Goal: Task Accomplishment & Management: Manage account settings

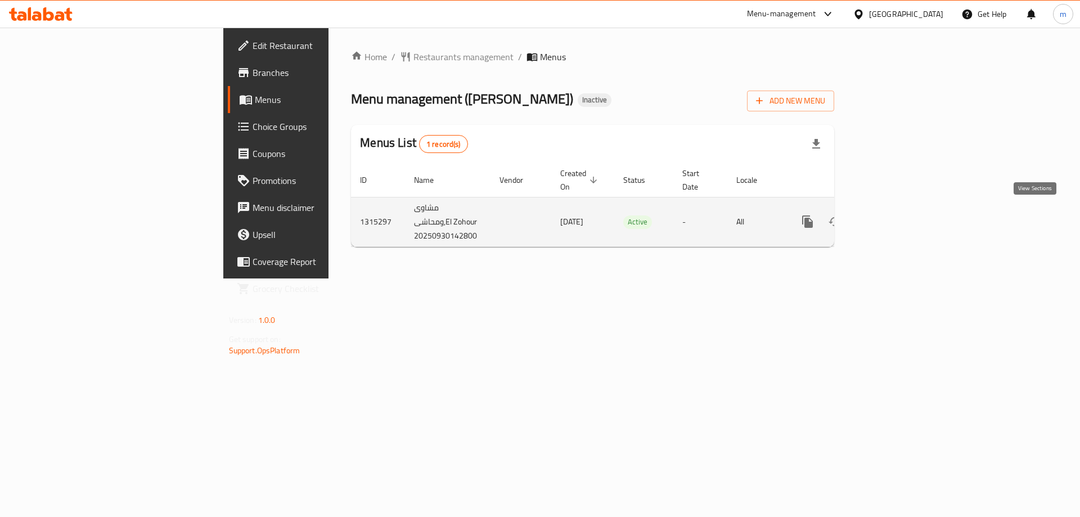
click at [896, 217] on icon "enhanced table" at bounding box center [889, 222] width 14 height 14
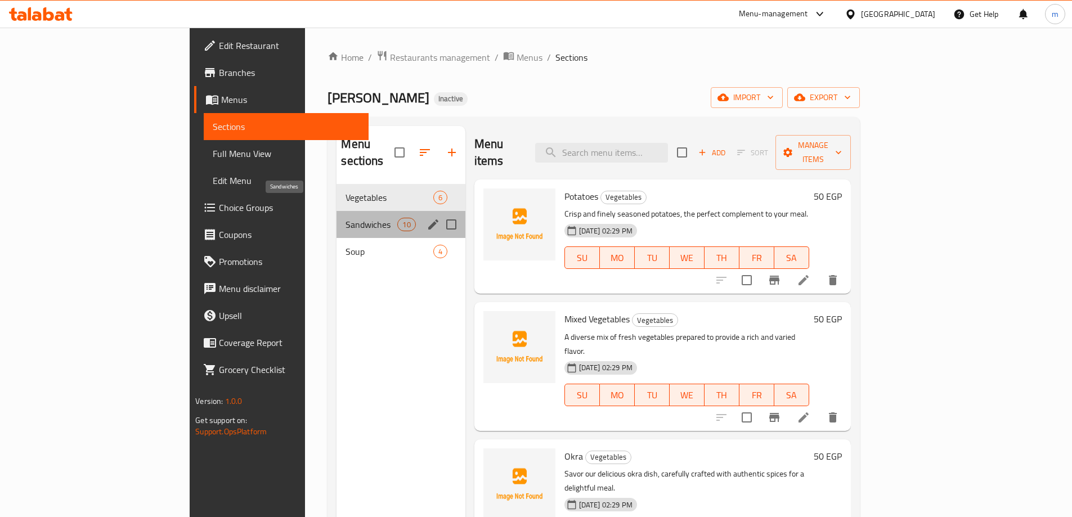
click at [345, 218] on span "Sandwiches" at bounding box center [371, 225] width 52 height 14
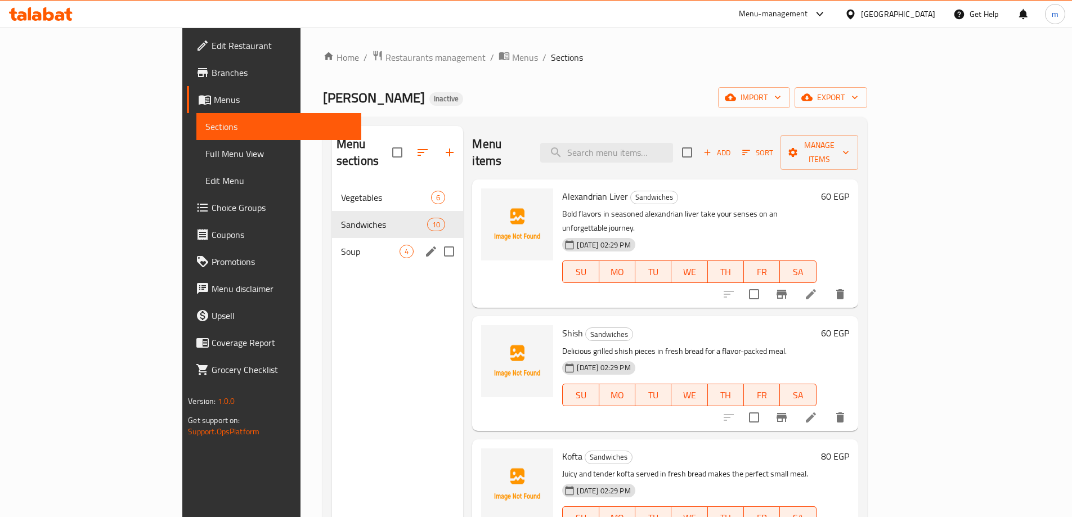
click at [332, 238] on div "Soup 4" at bounding box center [398, 251] width 132 height 27
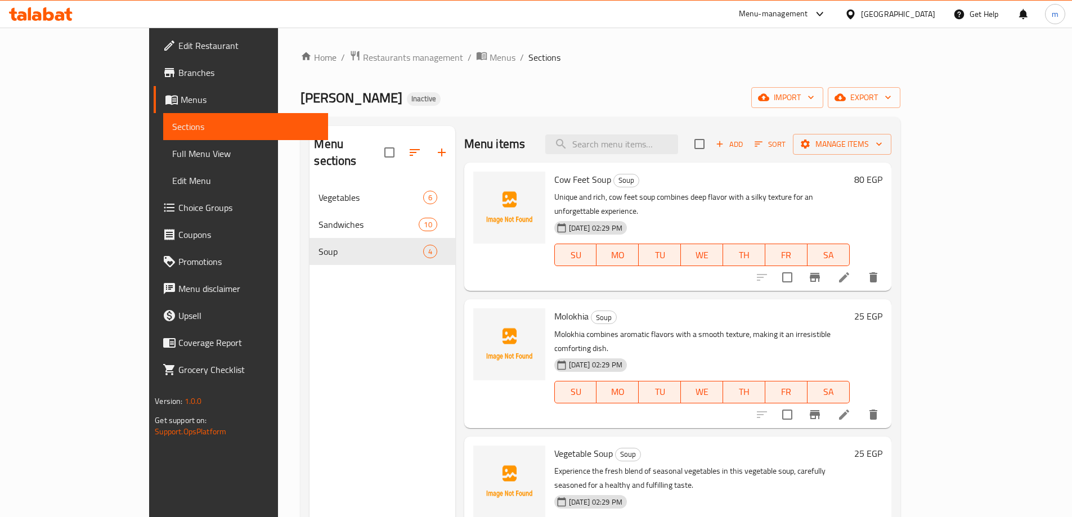
click at [172, 154] on span "Full Menu View" at bounding box center [245, 154] width 147 height 14
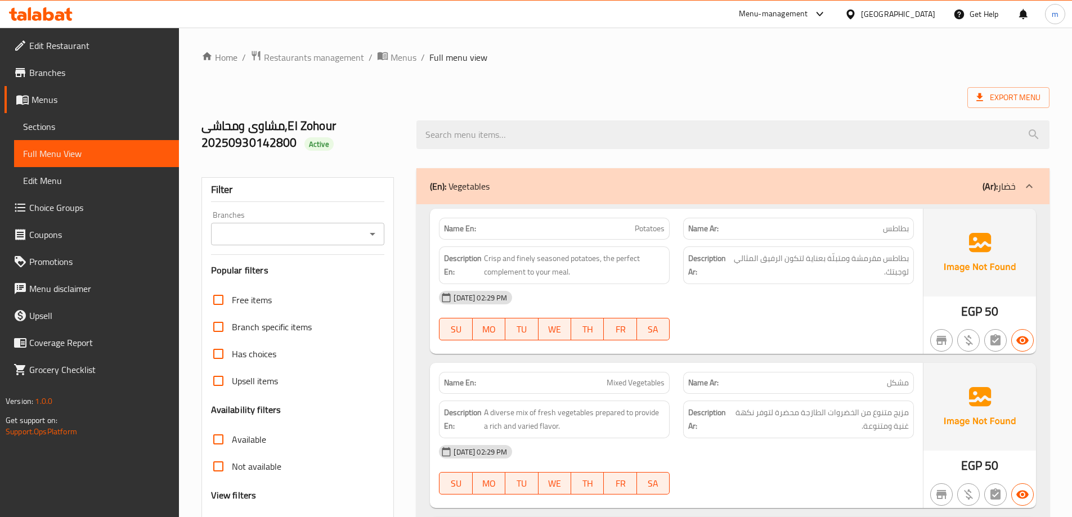
click at [74, 127] on span "Sections" at bounding box center [96, 127] width 147 height 14
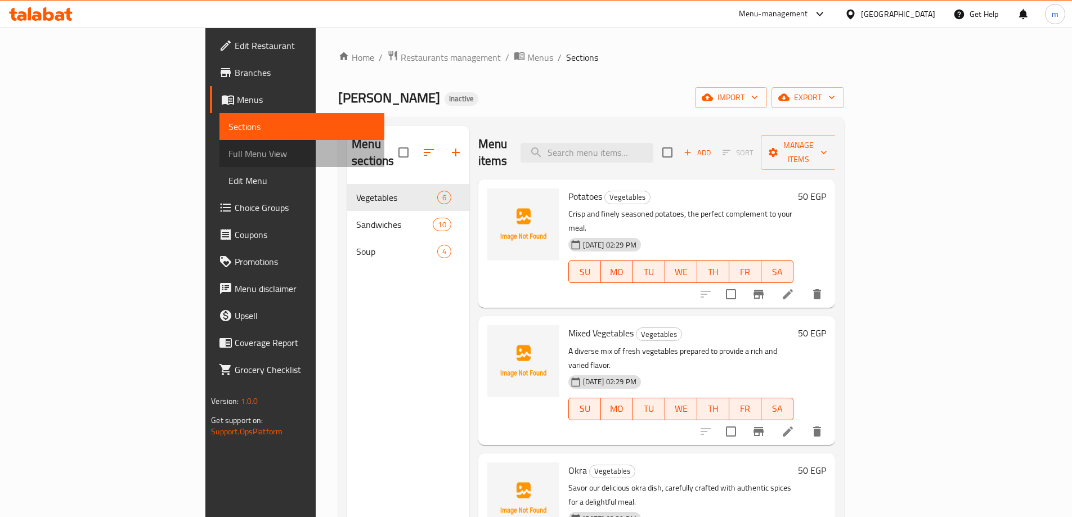
click at [228, 153] on span "Full Menu View" at bounding box center [301, 154] width 147 height 14
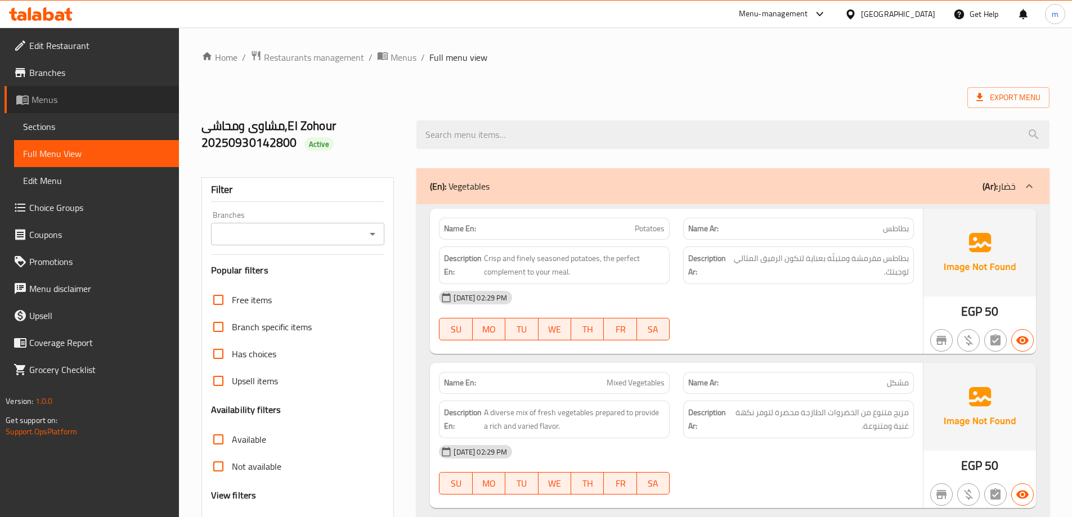
click at [62, 105] on span "Menus" at bounding box center [101, 100] width 138 height 14
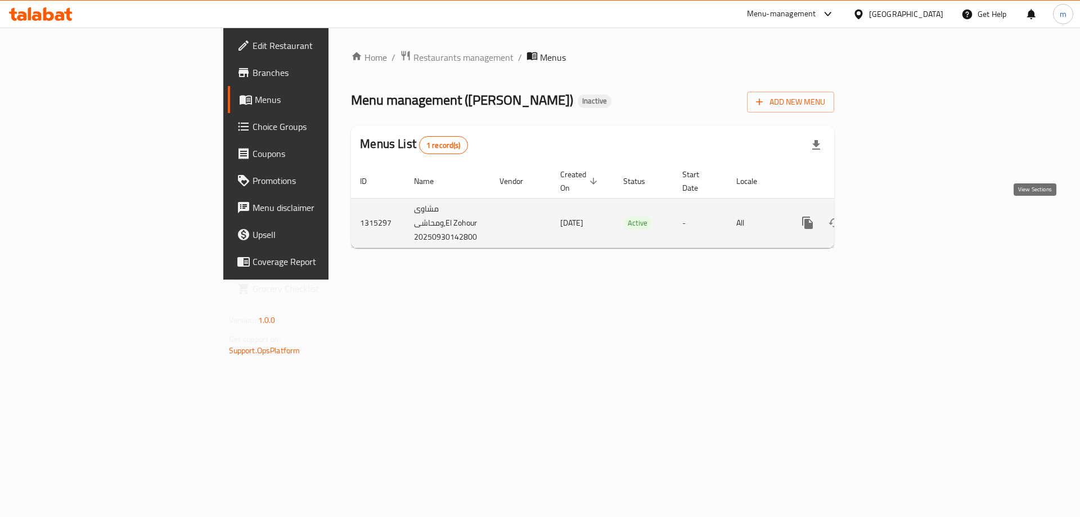
click at [903, 225] on link "enhanced table" at bounding box center [889, 222] width 27 height 27
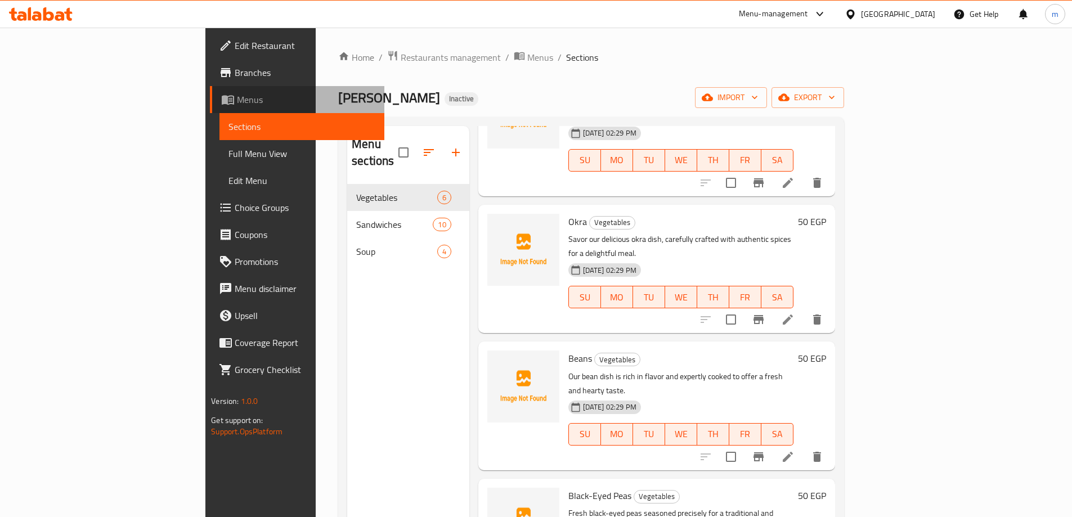
click at [210, 110] on link "Menus" at bounding box center [297, 99] width 174 height 27
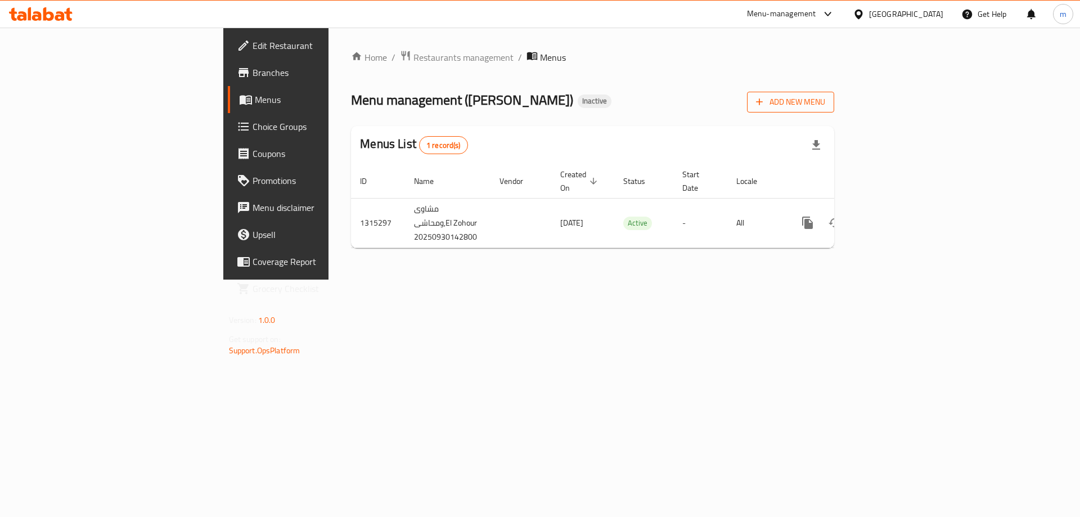
click at [825, 108] on span "Add New Menu" at bounding box center [790, 102] width 69 height 14
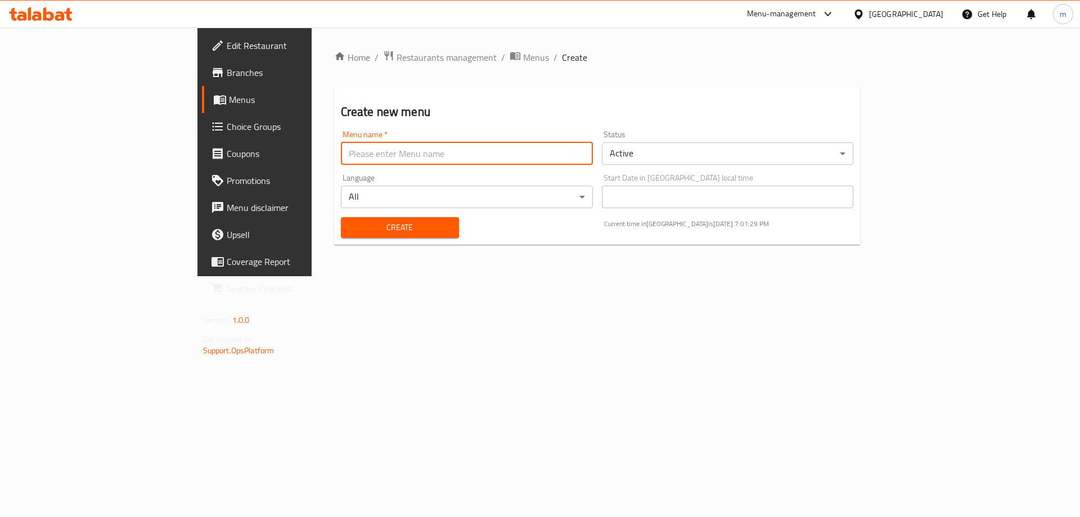
click at [561, 155] on input "text" at bounding box center [467, 153] width 252 height 23
type input "[DATE]"
click at [367, 230] on span "Create" at bounding box center [400, 228] width 100 height 14
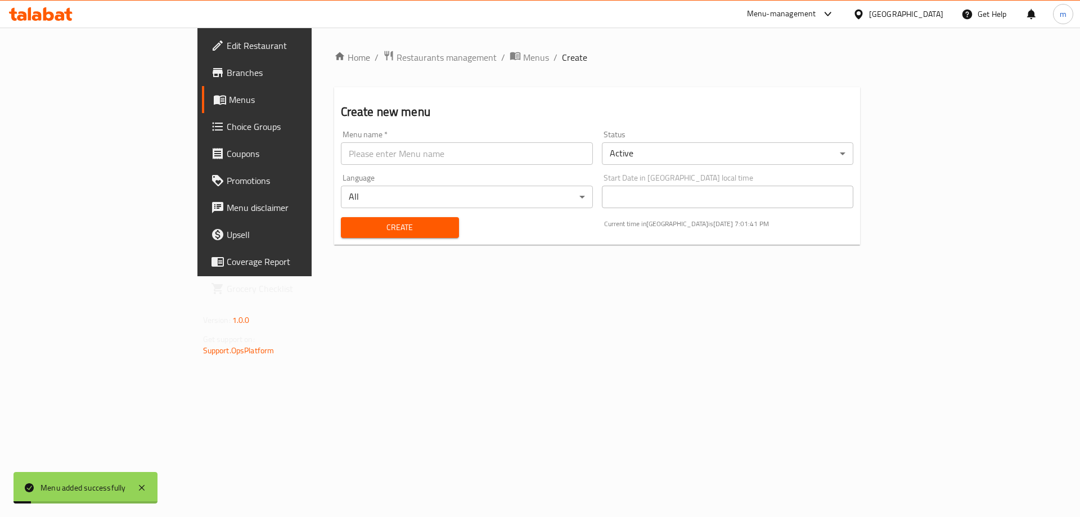
click at [229, 106] on span "Menus" at bounding box center [299, 100] width 140 height 14
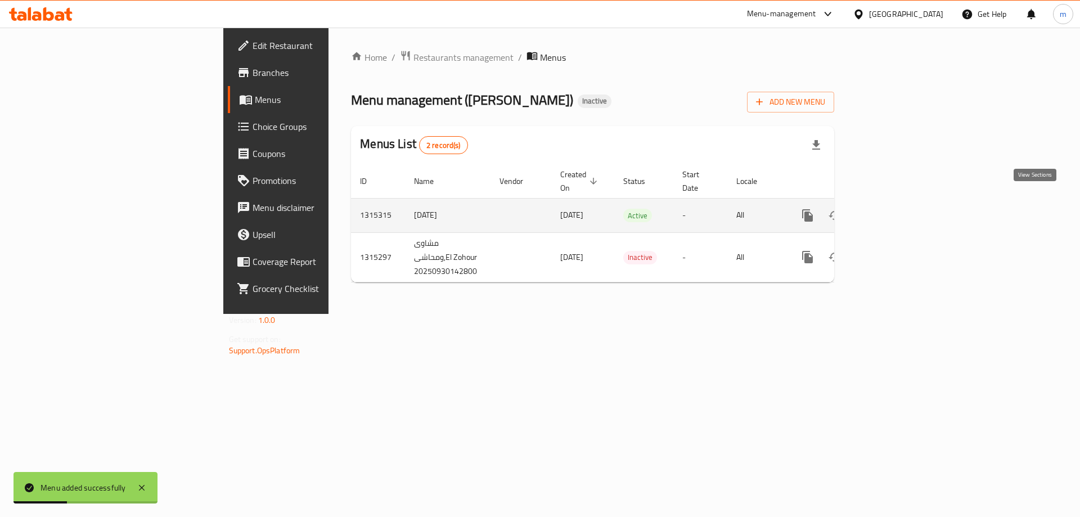
click at [894, 210] on icon "enhanced table" at bounding box center [889, 215] width 10 height 10
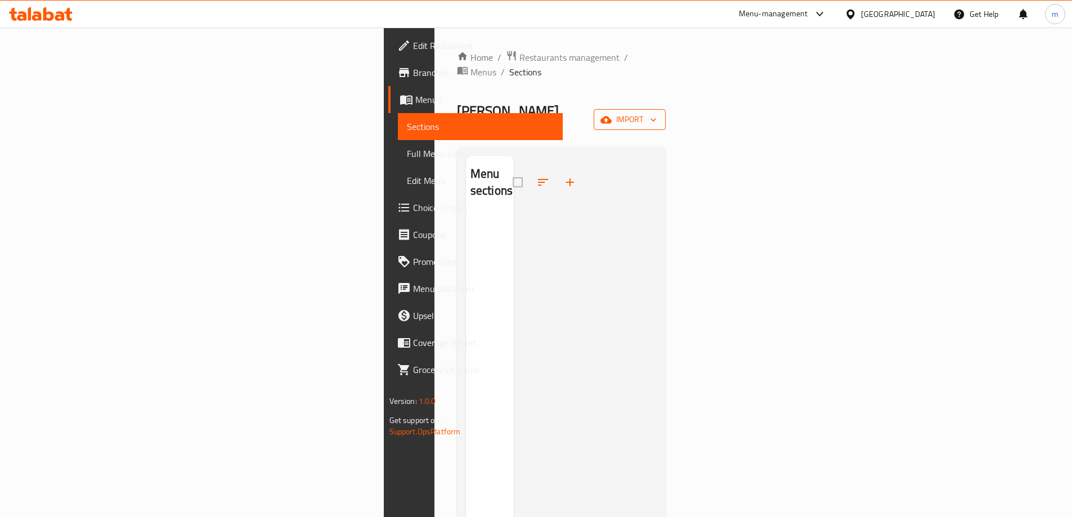
click at [612, 114] on icon "button" at bounding box center [605, 119] width 11 height 11
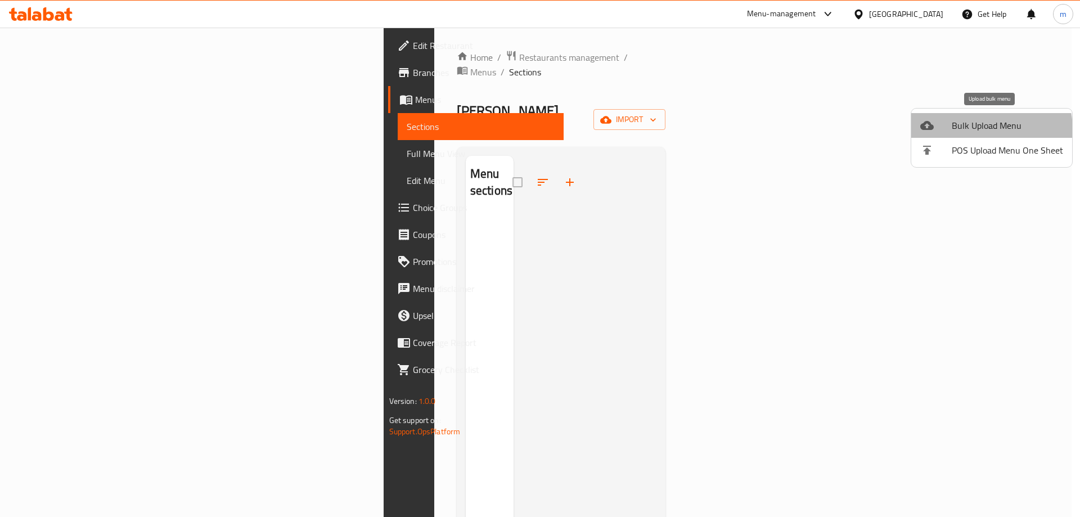
click at [975, 130] on span "Bulk Upload Menu" at bounding box center [1007, 126] width 111 height 14
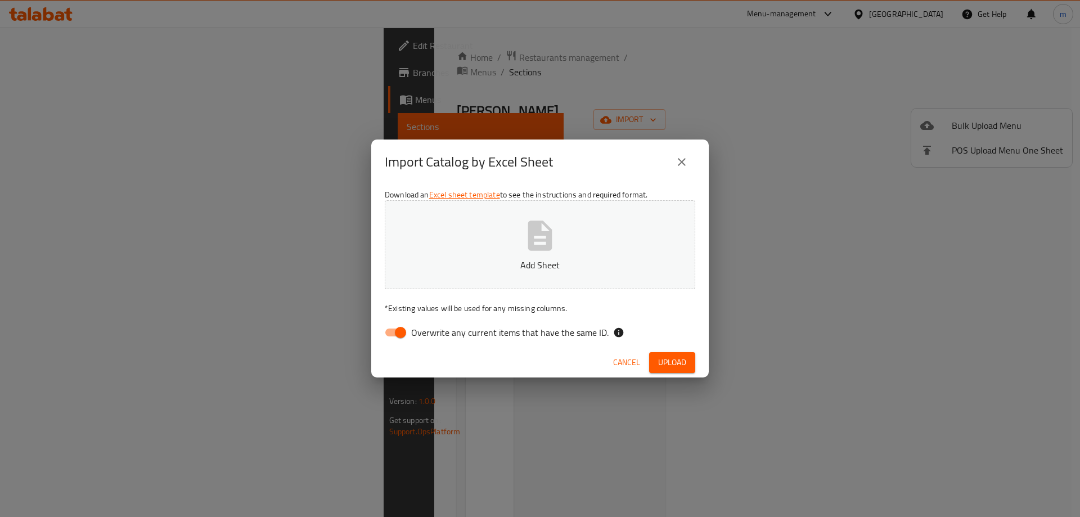
click at [398, 330] on input "Overwrite any current items that have the same ID." at bounding box center [401, 332] width 64 height 21
checkbox input "false"
click at [508, 246] on button "Add Sheet" at bounding box center [540, 244] width 311 height 89
click at [674, 362] on span "Upload" at bounding box center [672, 363] width 28 height 14
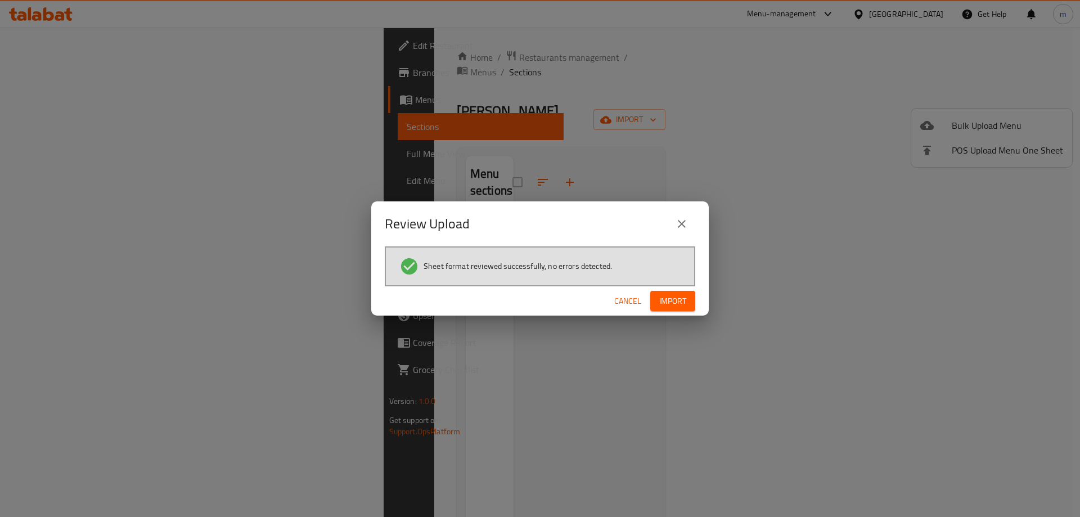
click at [700, 299] on div "Cancel Import" at bounding box center [540, 301] width 338 height 30
click at [685, 299] on span "Import" at bounding box center [672, 301] width 27 height 14
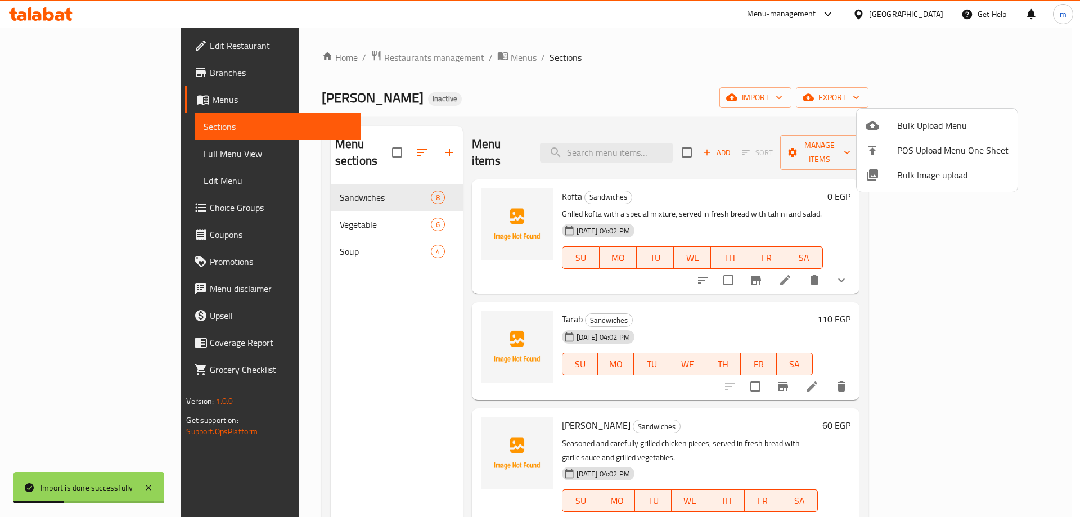
click at [67, 152] on div at bounding box center [540, 258] width 1080 height 517
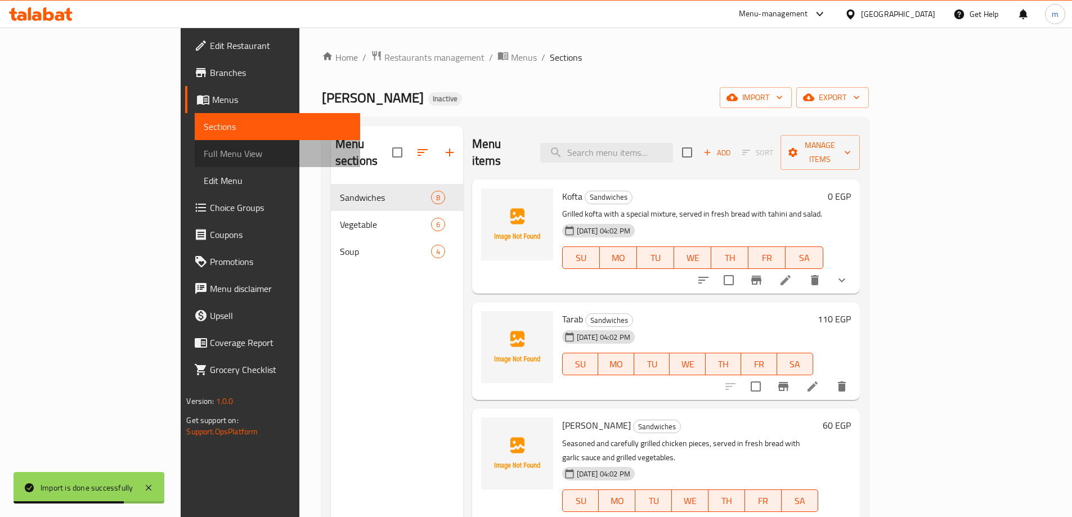
click at [204, 152] on span "Full Menu View" at bounding box center [277, 154] width 147 height 14
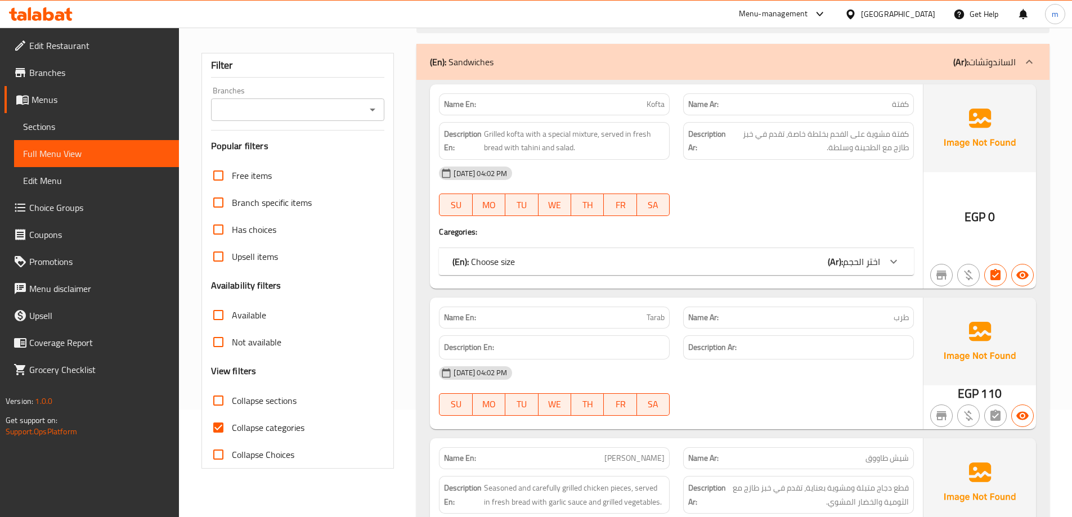
scroll to position [113, 0]
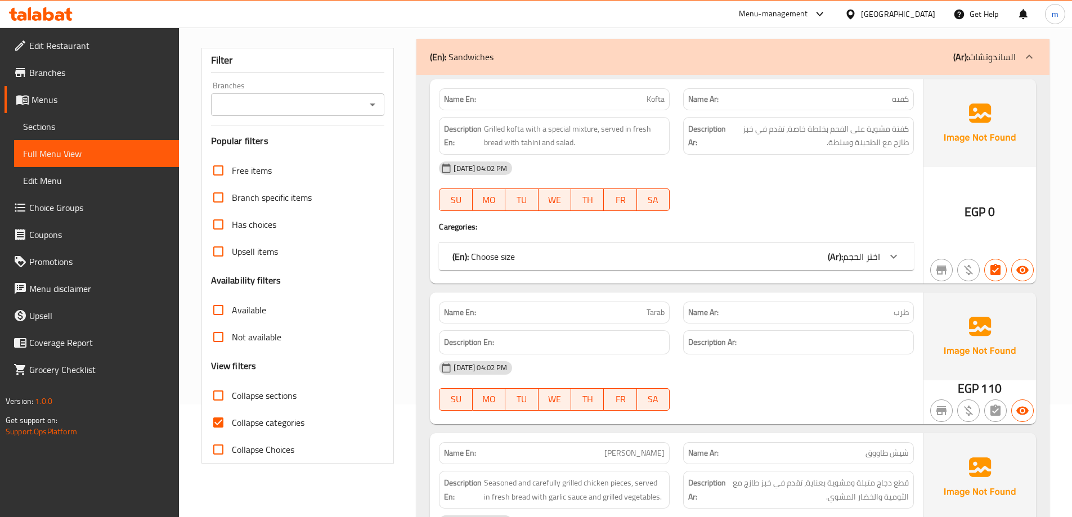
click at [217, 424] on input "Collapse categories" at bounding box center [218, 422] width 27 height 27
checkbox input "false"
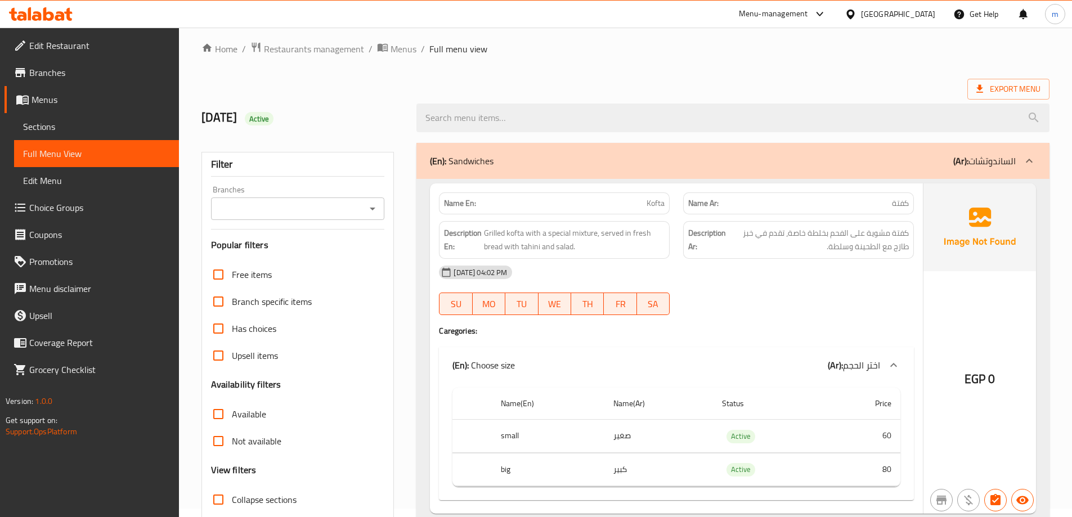
scroll to position [0, 0]
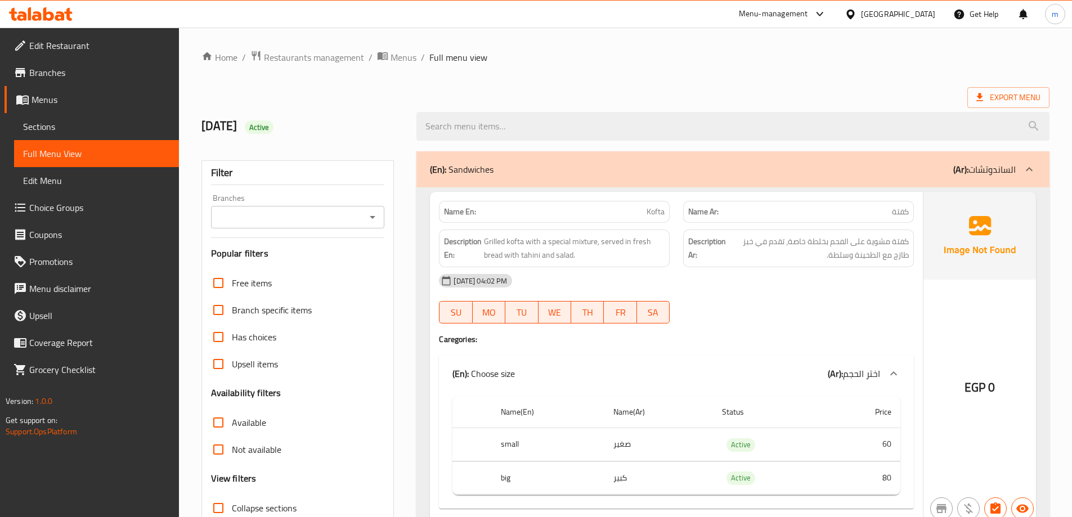
click at [664, 90] on div "Export Menu" at bounding box center [625, 97] width 848 height 21
drag, startPoint x: 761, startPoint y: 81, endPoint x: 831, endPoint y: 61, distance: 72.5
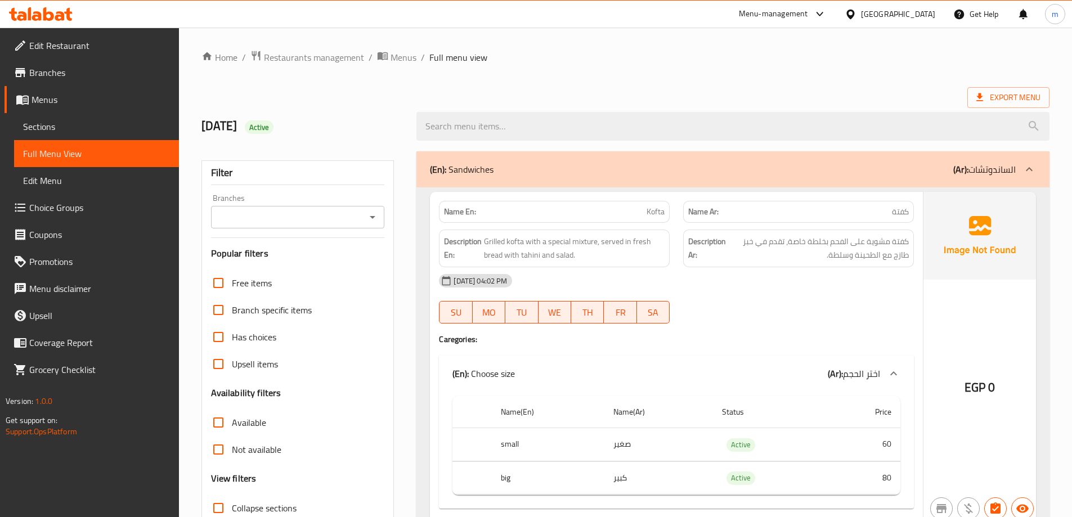
click at [832, 100] on div "Export Menu" at bounding box center [625, 97] width 848 height 21
click at [976, 100] on icon at bounding box center [979, 97] width 11 height 11
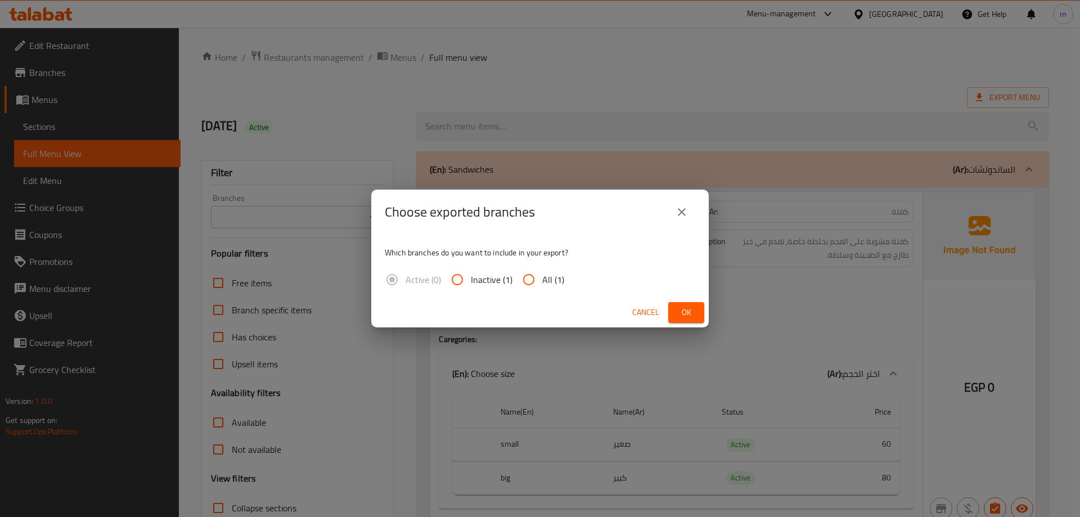
click at [527, 278] on input "All (1)" at bounding box center [528, 279] width 27 height 27
radio input "true"
click at [681, 310] on span "Ok" at bounding box center [686, 313] width 18 height 14
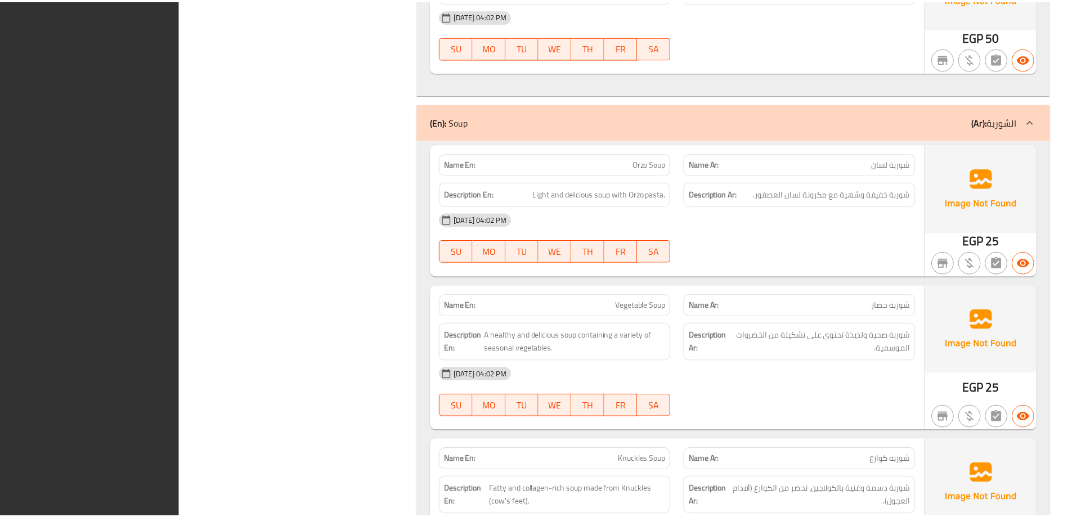
scroll to position [2691, 0]
